Goal: Task Accomplishment & Management: Use online tool/utility

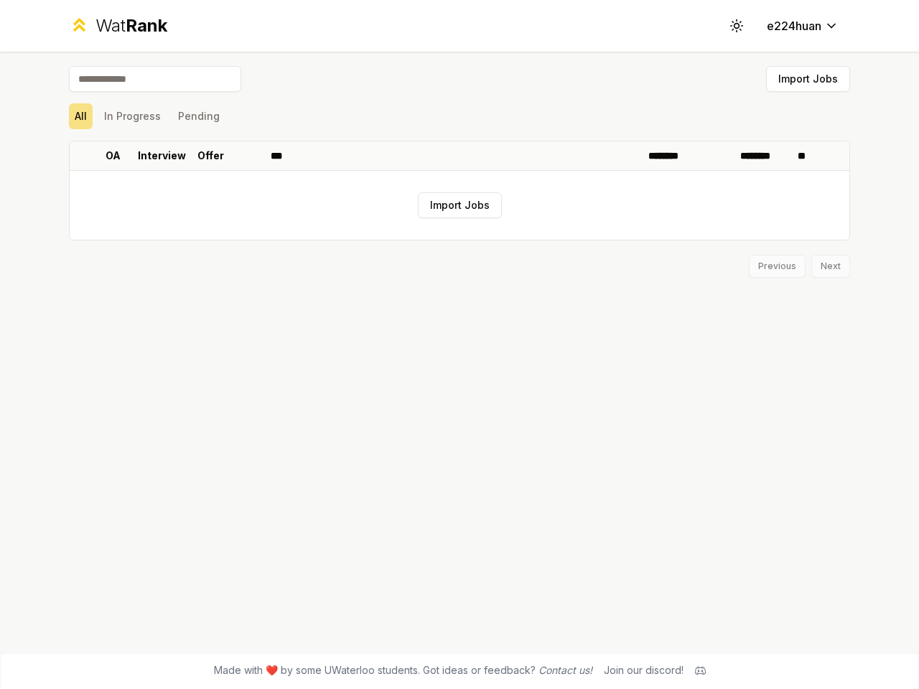
click at [737, 26] on icon at bounding box center [736, 26] width 14 height 14
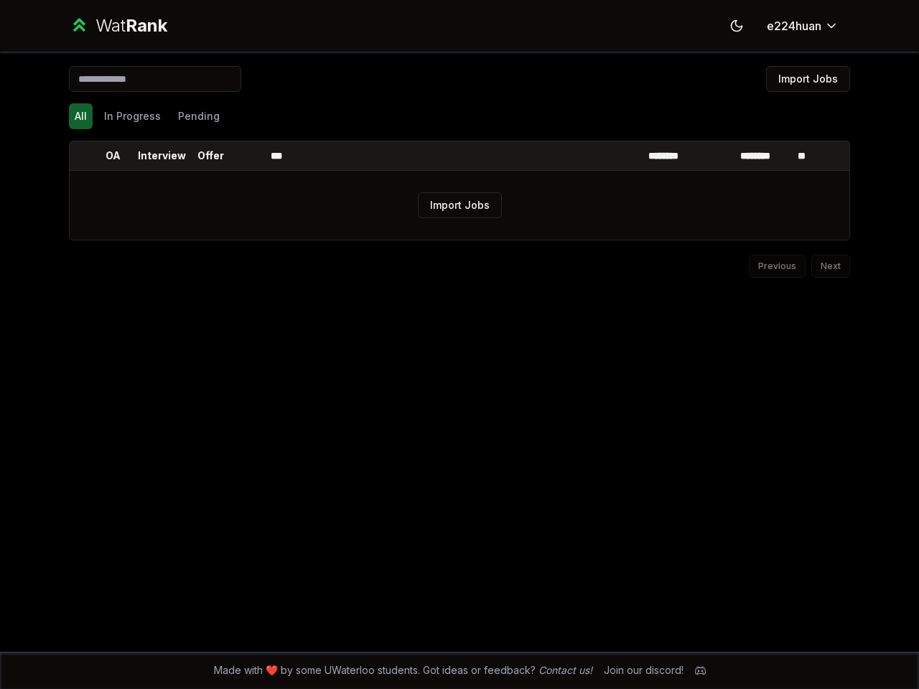
click at [808, 79] on button "Import Jobs" at bounding box center [808, 79] width 84 height 26
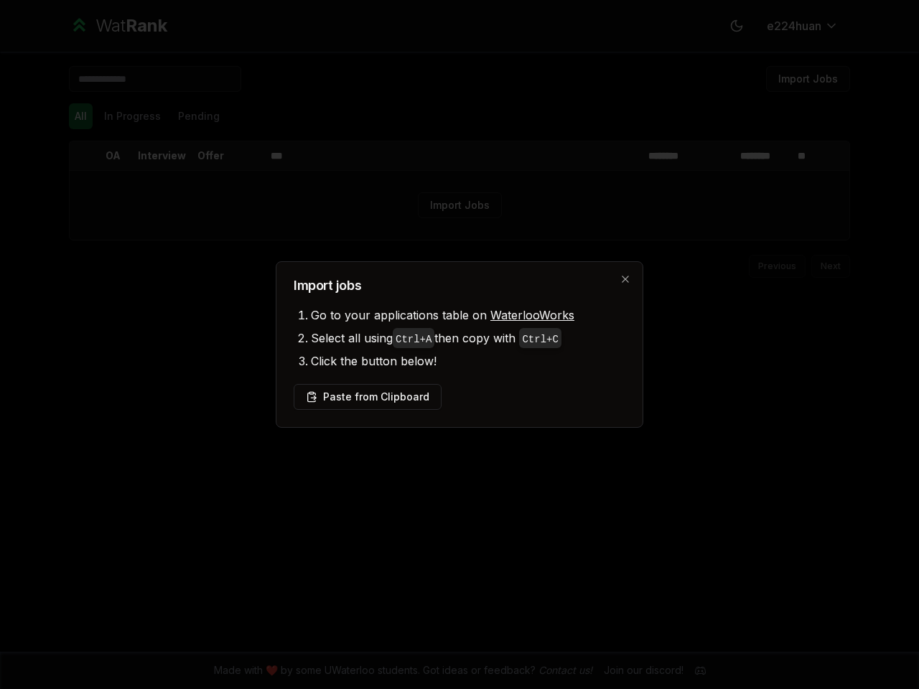
click at [80, 116] on div at bounding box center [459, 344] width 919 height 689
click at [132, 116] on div at bounding box center [459, 344] width 919 height 689
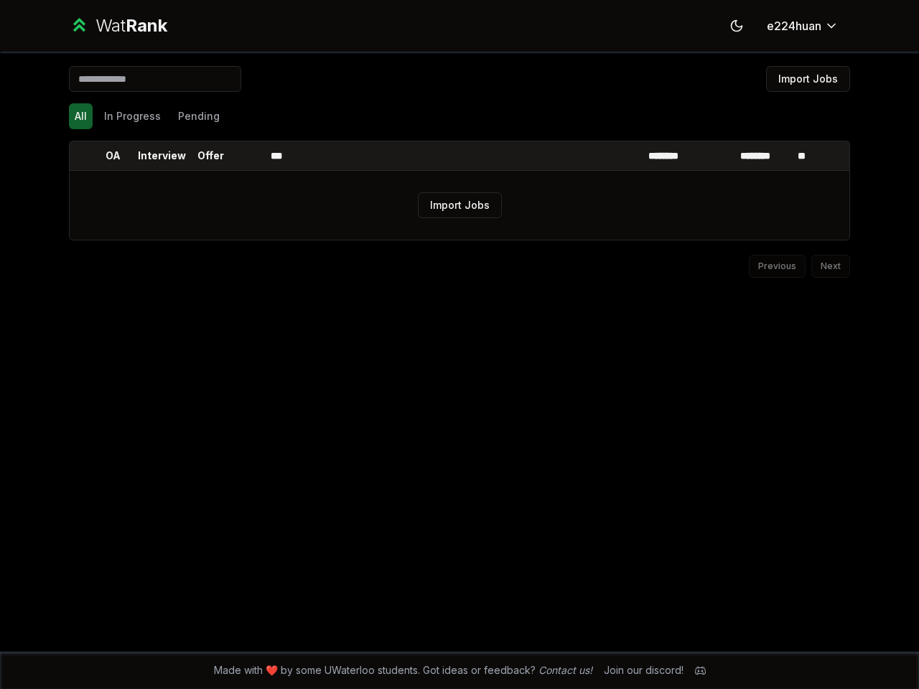
click at [198, 116] on button "Pending" at bounding box center [198, 116] width 53 height 26
click at [81, 156] on th at bounding box center [81, 155] width 23 height 29
click at [113, 156] on p "OA" at bounding box center [113, 156] width 15 height 14
click at [162, 156] on p "Interview" at bounding box center [162, 156] width 48 height 14
click at [210, 156] on p "Offer" at bounding box center [210, 156] width 27 height 14
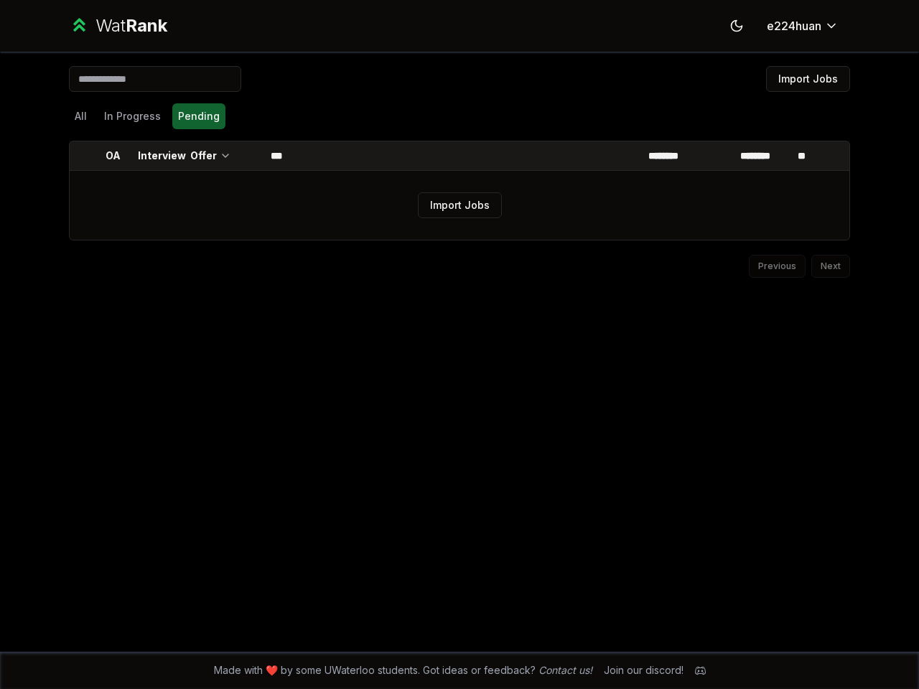
click at [248, 156] on th at bounding box center [247, 155] width 34 height 29
